Goal: Navigation & Orientation: Go to known website

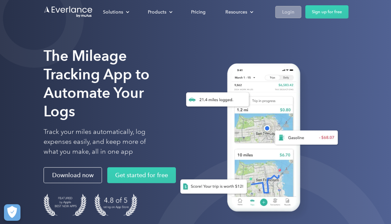
click at [286, 14] on div "Login" at bounding box center [288, 12] width 12 height 8
